Goal: Task Accomplishment & Management: Use online tool/utility

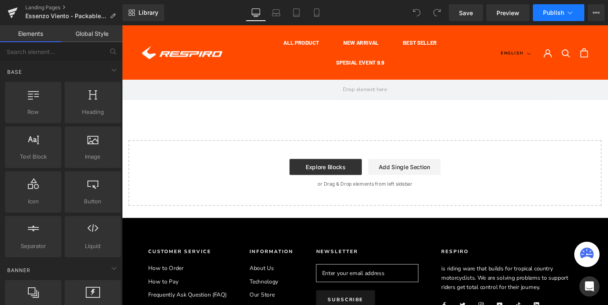
click at [570, 12] on icon at bounding box center [570, 12] width 8 height 8
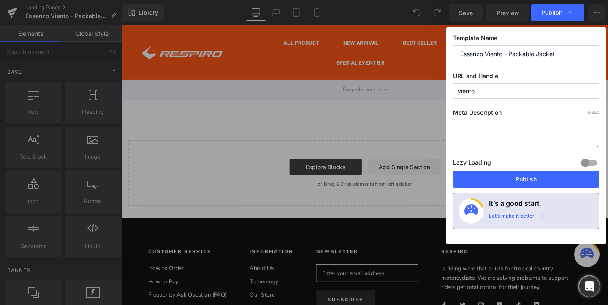
click at [522, 99] on div "Template Name Essenzo Viento - Packable Jacket URL and Handle viento Meta Descr…" at bounding box center [527, 135] width 160 height 217
click at [505, 95] on input "viento" at bounding box center [526, 91] width 146 height 16
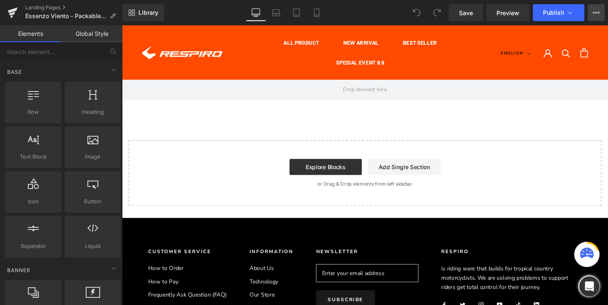
click at [594, 13] on icon at bounding box center [596, 12] width 7 height 7
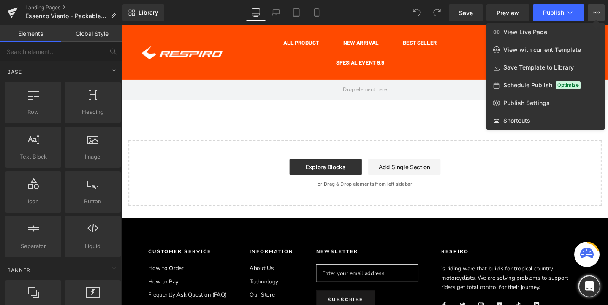
click at [594, 13] on icon at bounding box center [596, 12] width 7 height 7
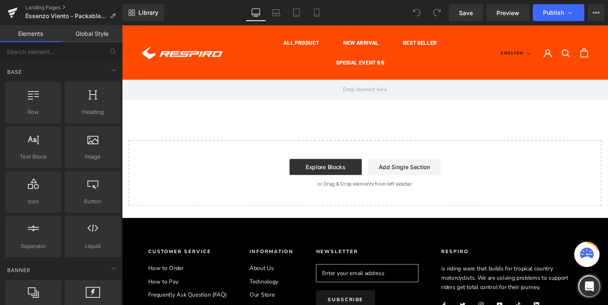
drag, startPoint x: 82, startPoint y: 35, endPoint x: 41, endPoint y: 36, distance: 41.0
click at [82, 35] on link "Global Style" at bounding box center [91, 33] width 61 height 17
click at [41, 36] on link "Elements" at bounding box center [30, 33] width 61 height 17
click at [87, 33] on link "Global Style" at bounding box center [91, 33] width 61 height 17
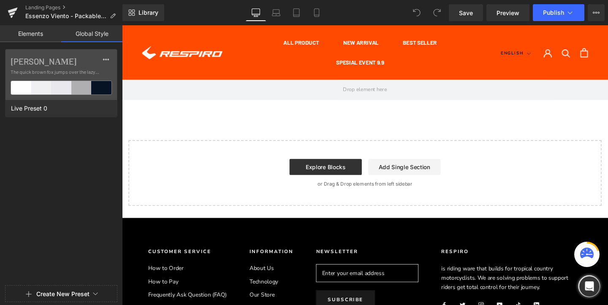
click at [32, 34] on link "Elements" at bounding box center [30, 33] width 61 height 17
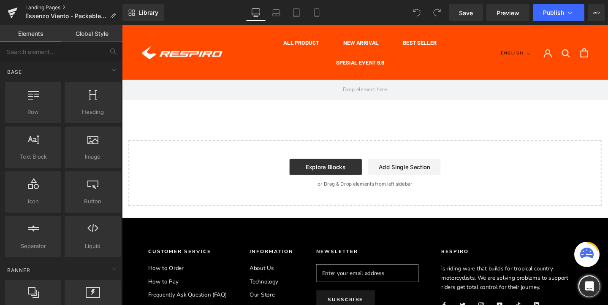
click at [62, 5] on link "Landing Pages" at bounding box center [73, 7] width 97 height 7
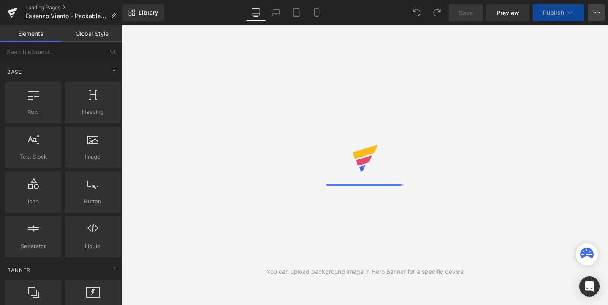
click at [592, 12] on button "View Live Page View with current Template Save Template to Library Schedule Pub…" at bounding box center [596, 12] width 17 height 17
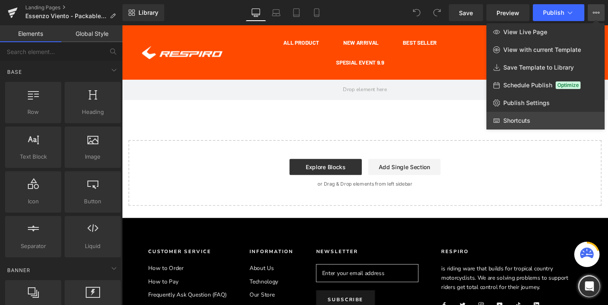
click at [539, 120] on link "Shortcuts" at bounding box center [546, 121] width 118 height 18
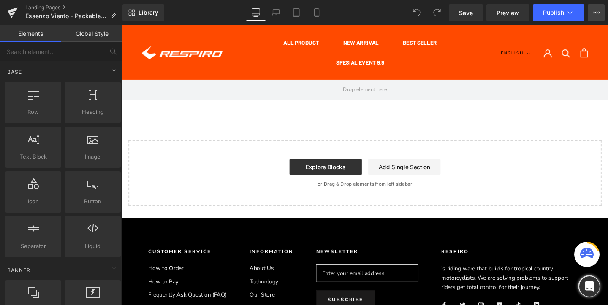
click at [597, 14] on icon at bounding box center [596, 12] width 7 height 7
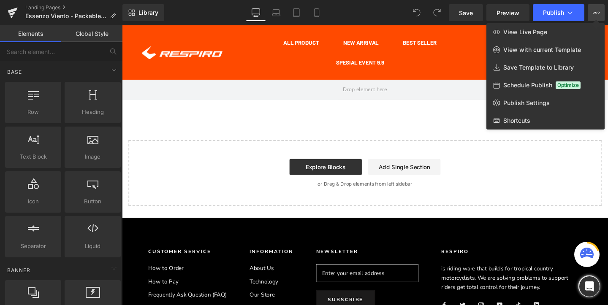
click at [597, 15] on icon at bounding box center [596, 12] width 7 height 7
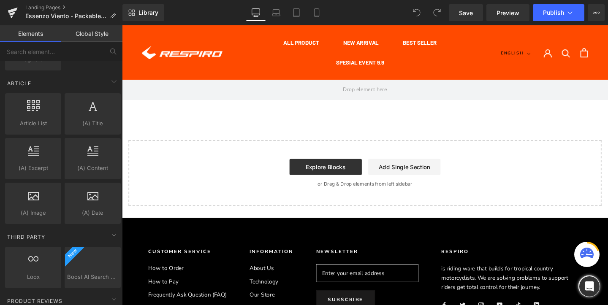
scroll to position [1457, 0]
click at [597, 14] on icon at bounding box center [596, 12] width 7 height 7
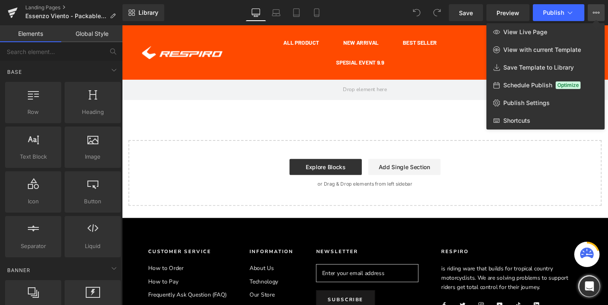
scroll to position [0, 0]
click at [299, 73] on div at bounding box center [365, 165] width 486 height 280
